Goal: Task Accomplishment & Management: Complete application form

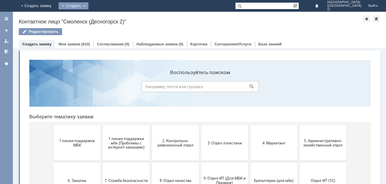
click at [88, 7] on div "Создать" at bounding box center [74, 5] width 30 height 7
click at [104, 18] on link "Заявка" at bounding box center [82, 17] width 44 height 7
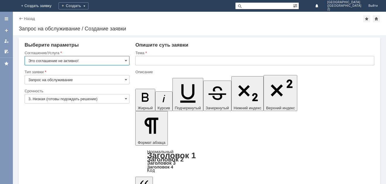
click at [127, 61] on input "Это соглашение не активно!" at bounding box center [77, 60] width 105 height 9
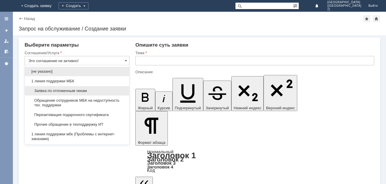
click at [99, 92] on span "Заявка по отложенным чекам" at bounding box center [76, 90] width 97 height 5
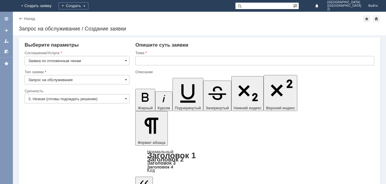
type input "Заявка по отложенным чекам"
click at [127, 99] on input "3. Низкая (готовы подождать решение)" at bounding box center [77, 98] width 105 height 9
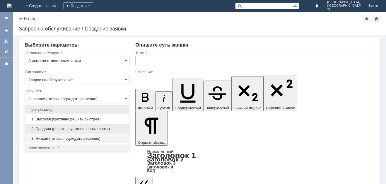
click at [122, 125] on div "2. Средняя (решить в установленные сроки)" at bounding box center [77, 128] width 104 height 9
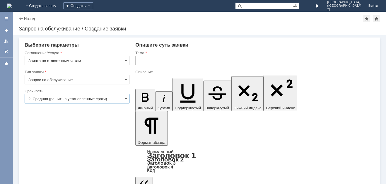
type input "2. Средняя (решить в установленные сроки)"
click at [170, 62] on input "text" at bounding box center [254, 60] width 239 height 9
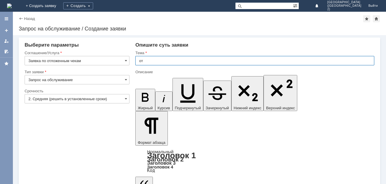
type input "о"
type input "прошу вас удалить отложеные чеки за 15.09"
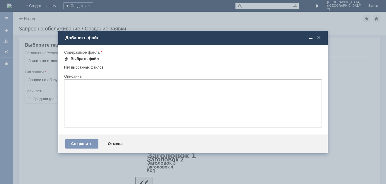
click at [89, 59] on div "Выбрать файл" at bounding box center [85, 58] width 28 height 5
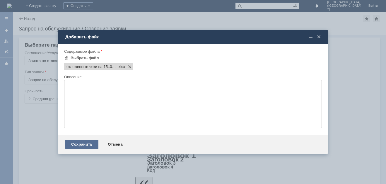
click at [87, 145] on div "Сохранить" at bounding box center [81, 144] width 33 height 9
